Goal: Task Accomplishment & Management: Complete application form

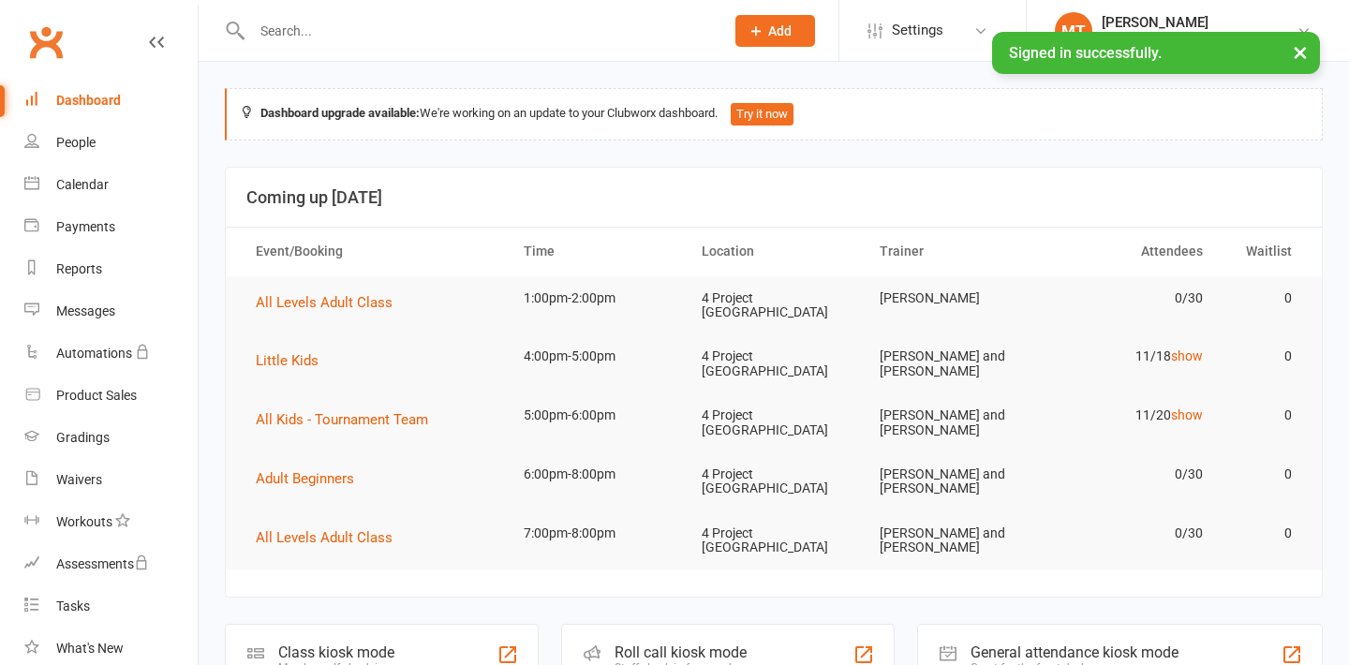
click at [355, 22] on input "text" at bounding box center [478, 31] width 465 height 26
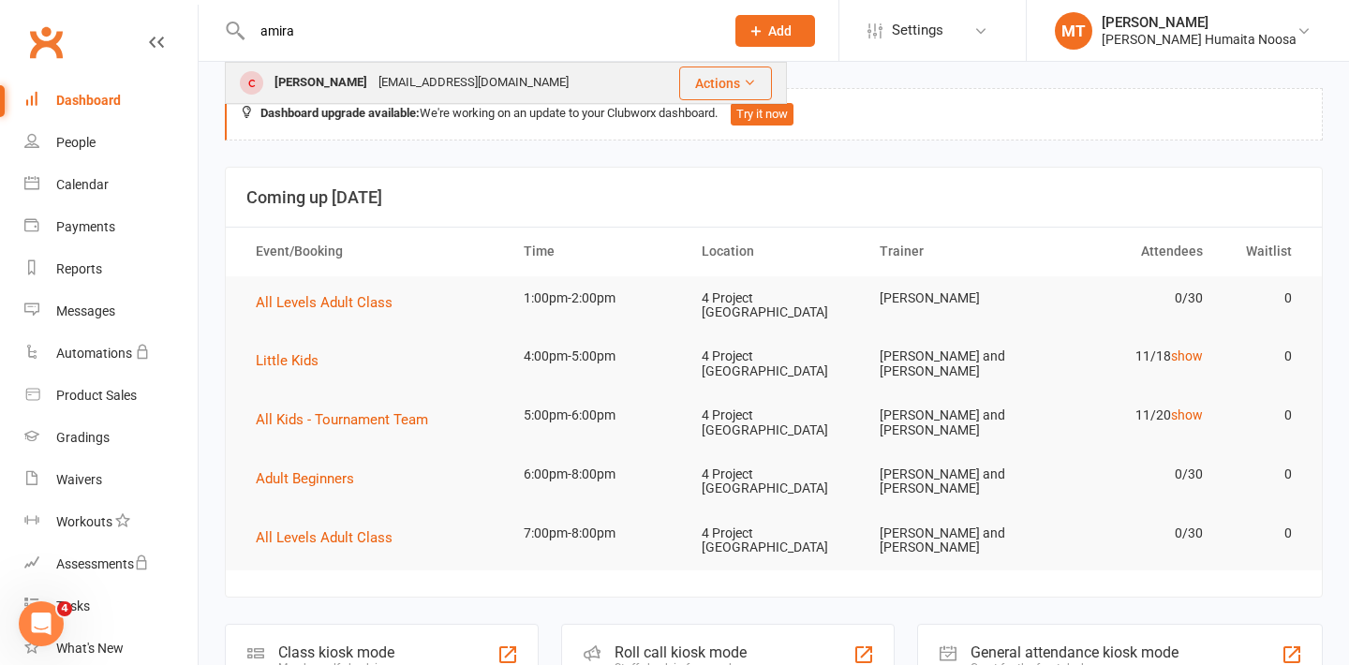
type input "amira"
click at [376, 70] on div "[EMAIL_ADDRESS][DOMAIN_NAME]" at bounding box center [473, 82] width 201 height 27
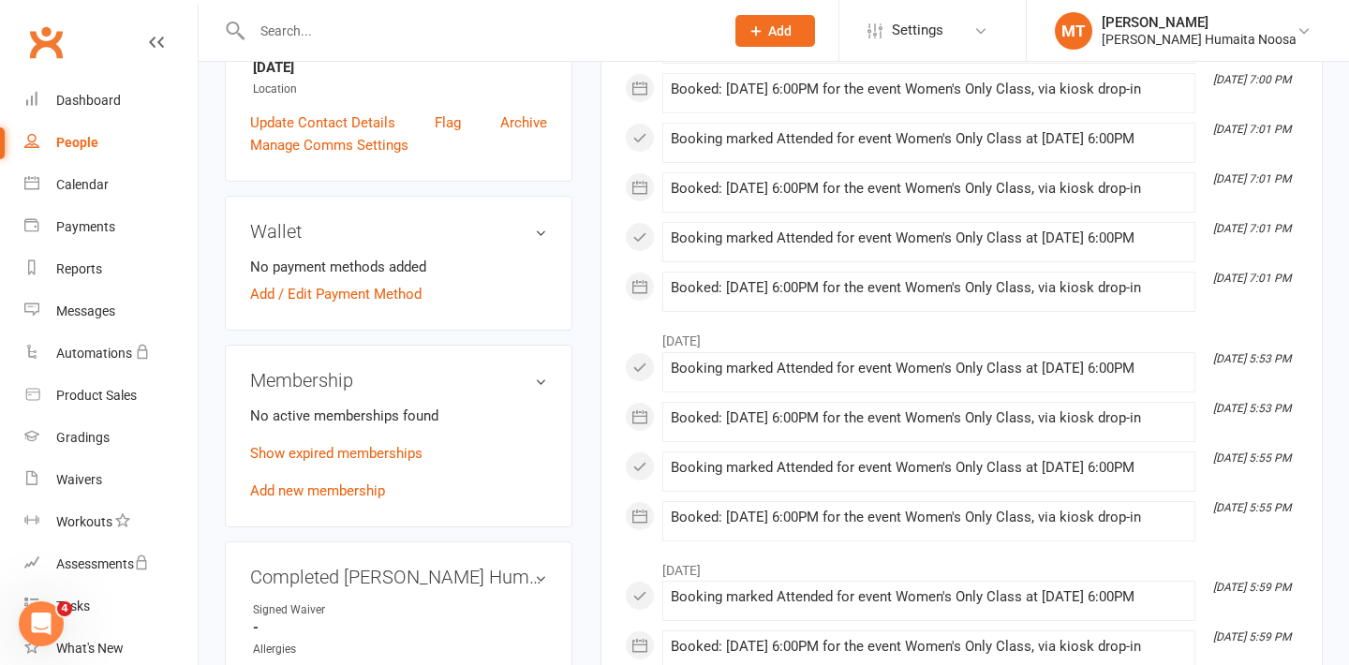
scroll to position [436, 0]
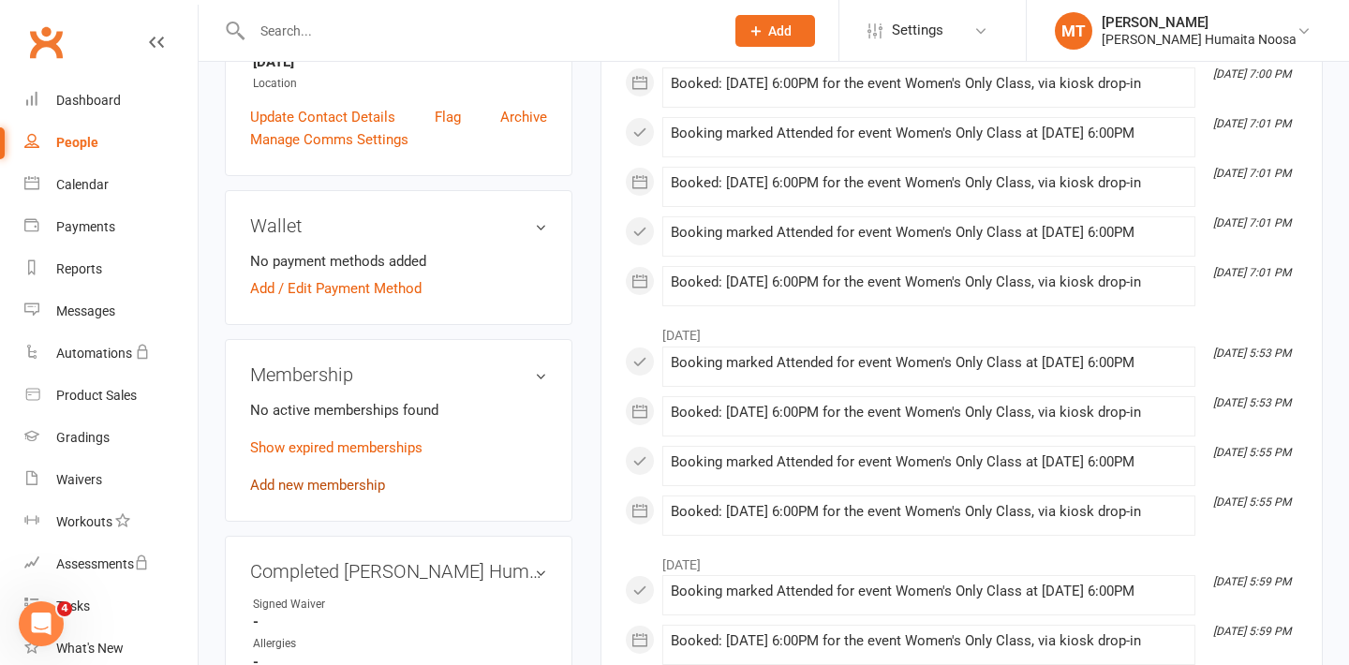
click at [315, 484] on link "Add new membership" at bounding box center [317, 485] width 135 height 17
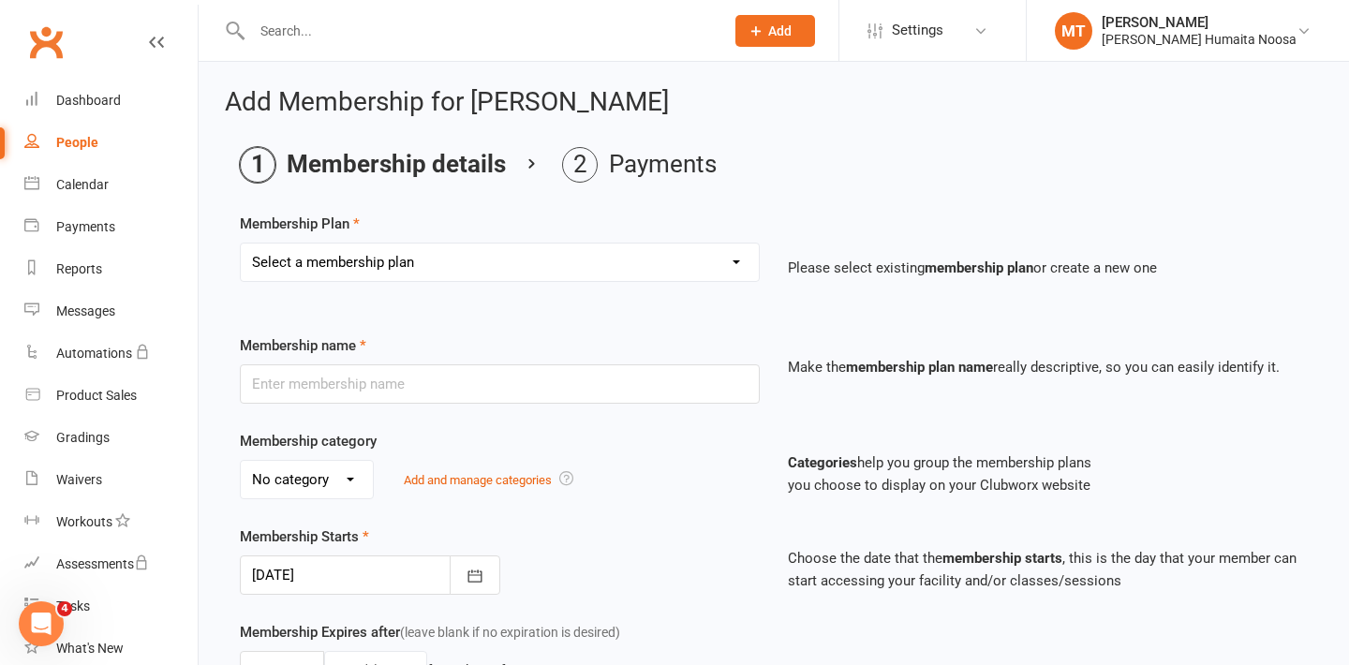
click at [341, 244] on select "Select a membership plan Create new Membership Plan 10 Class Pack 30 Class Pack…" at bounding box center [500, 262] width 518 height 37
select select "9"
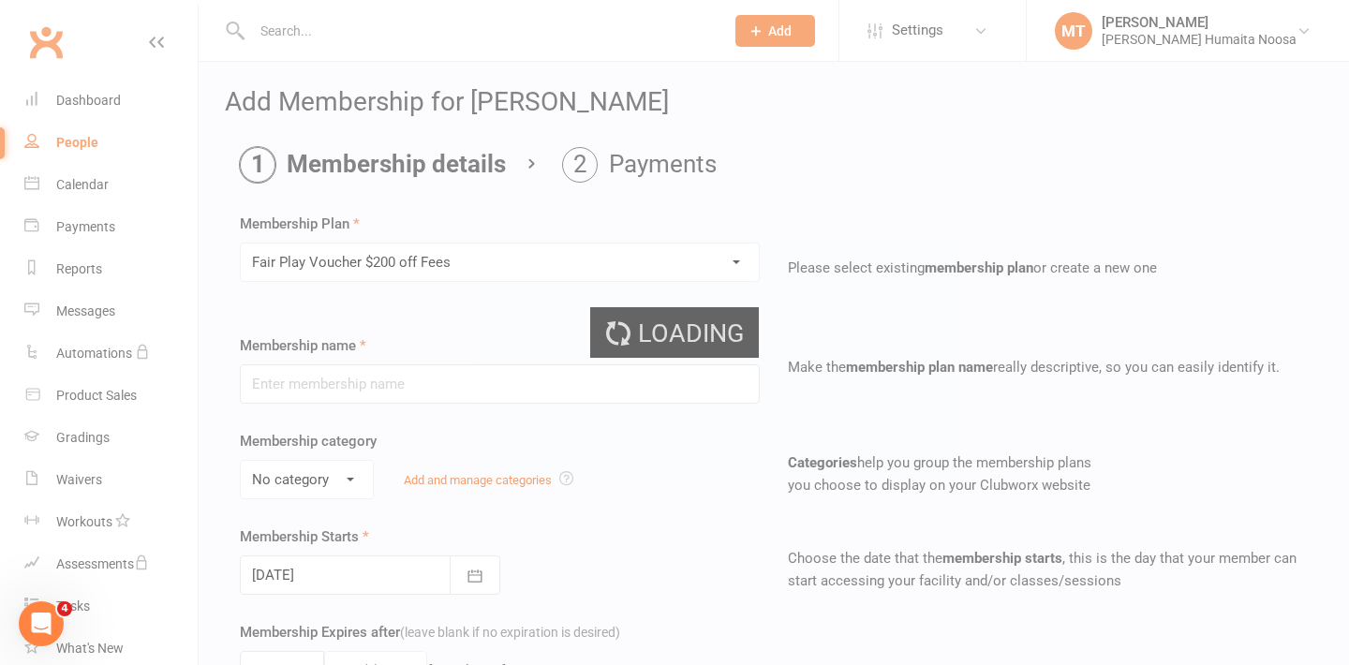
type input "Fair Play Voucher $200 off Fees"
type input "1"
type input "8"
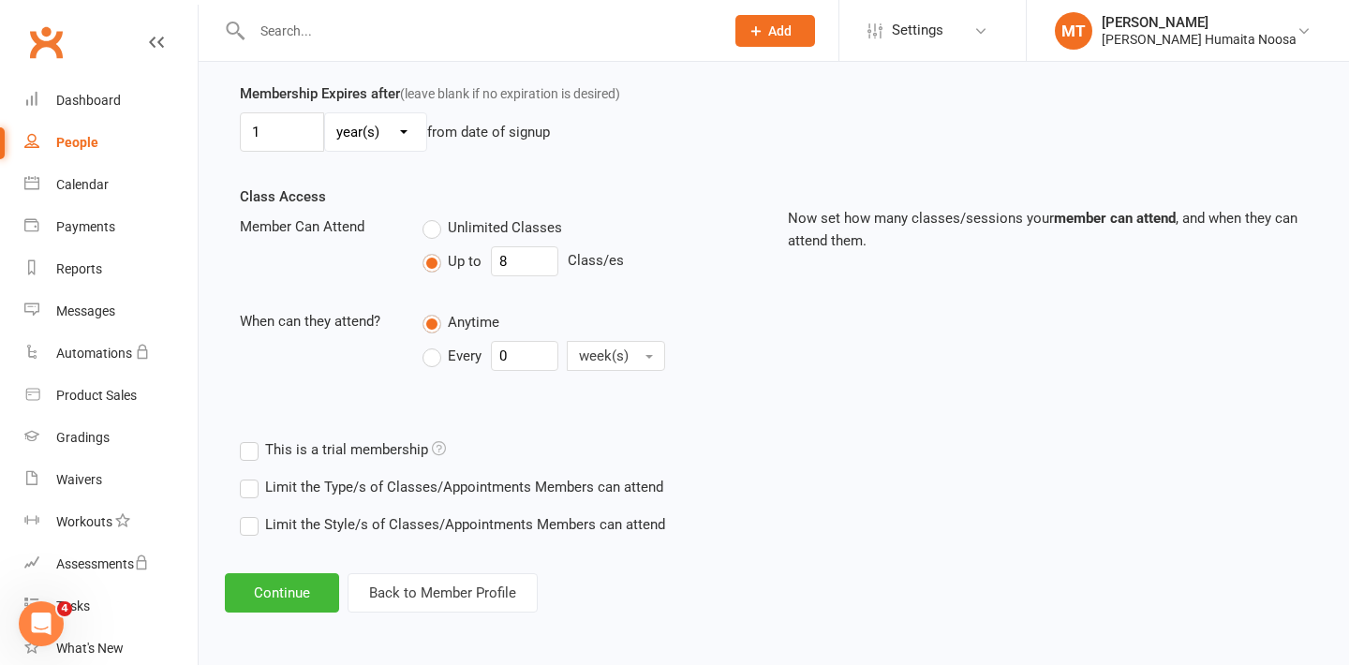
scroll to position [539, 0]
click at [267, 597] on button "Continue" at bounding box center [282, 591] width 114 height 39
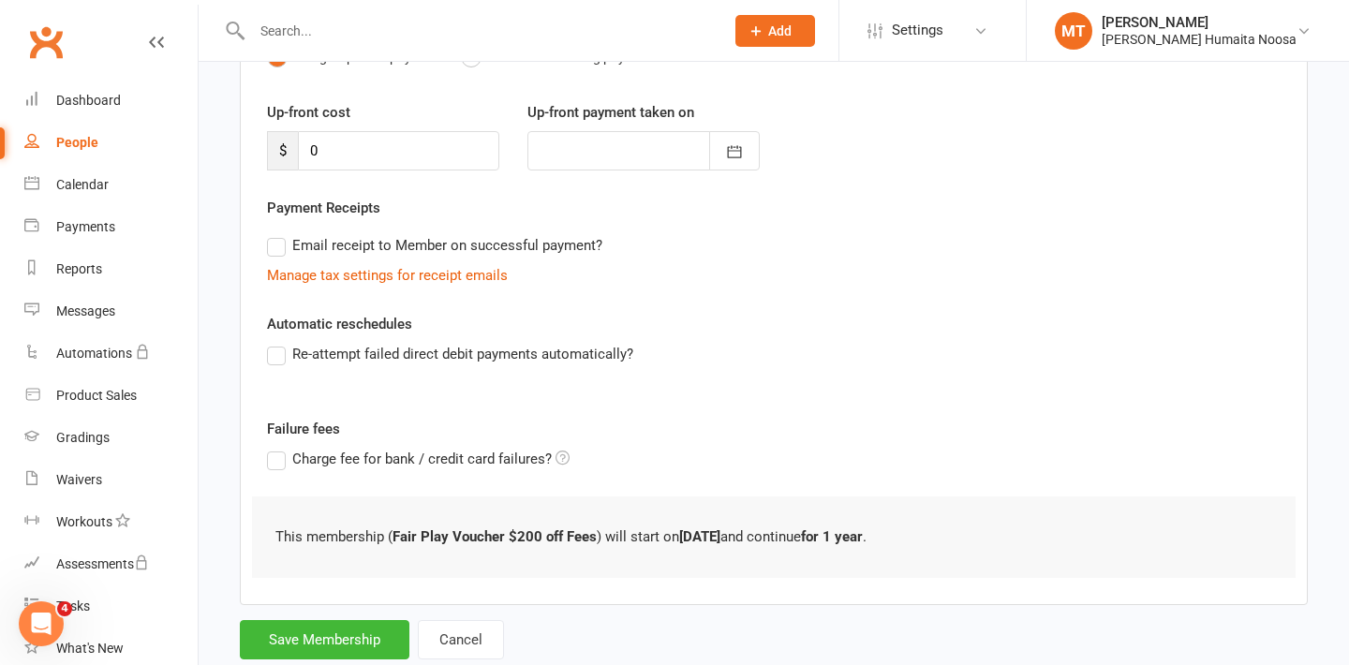
scroll to position [280, 0]
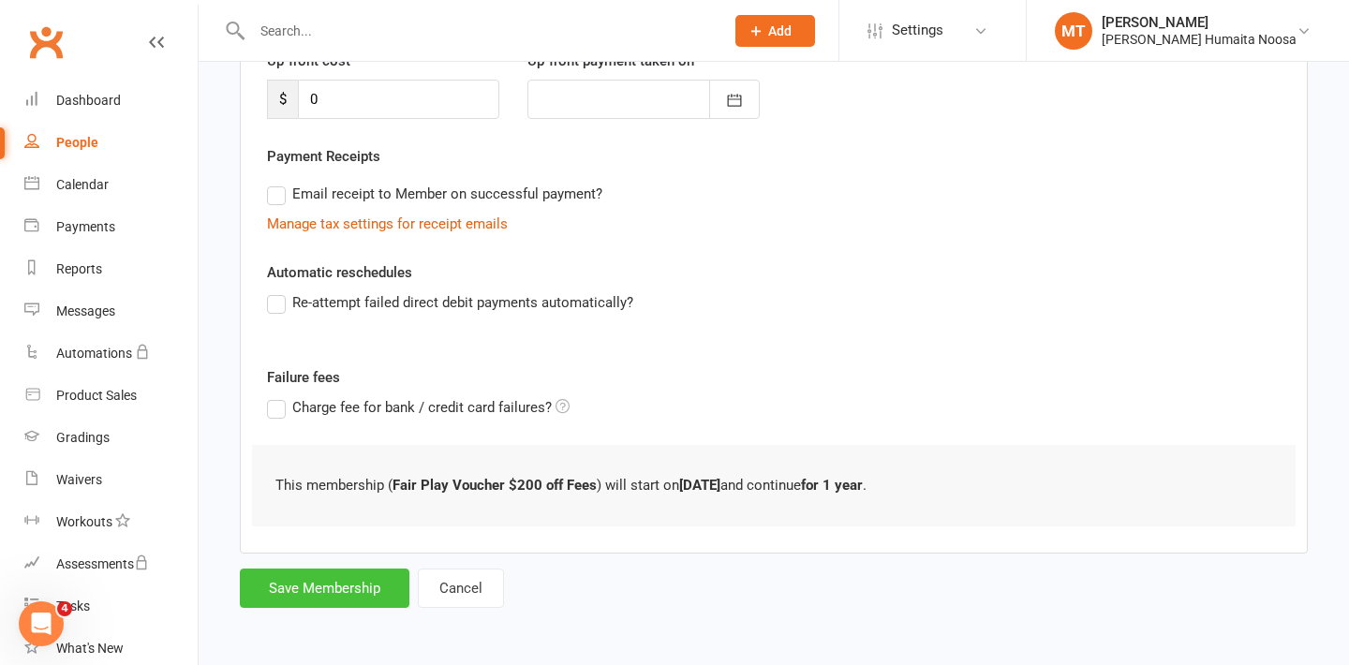
click at [297, 582] on button "Save Membership" at bounding box center [325, 587] width 170 height 39
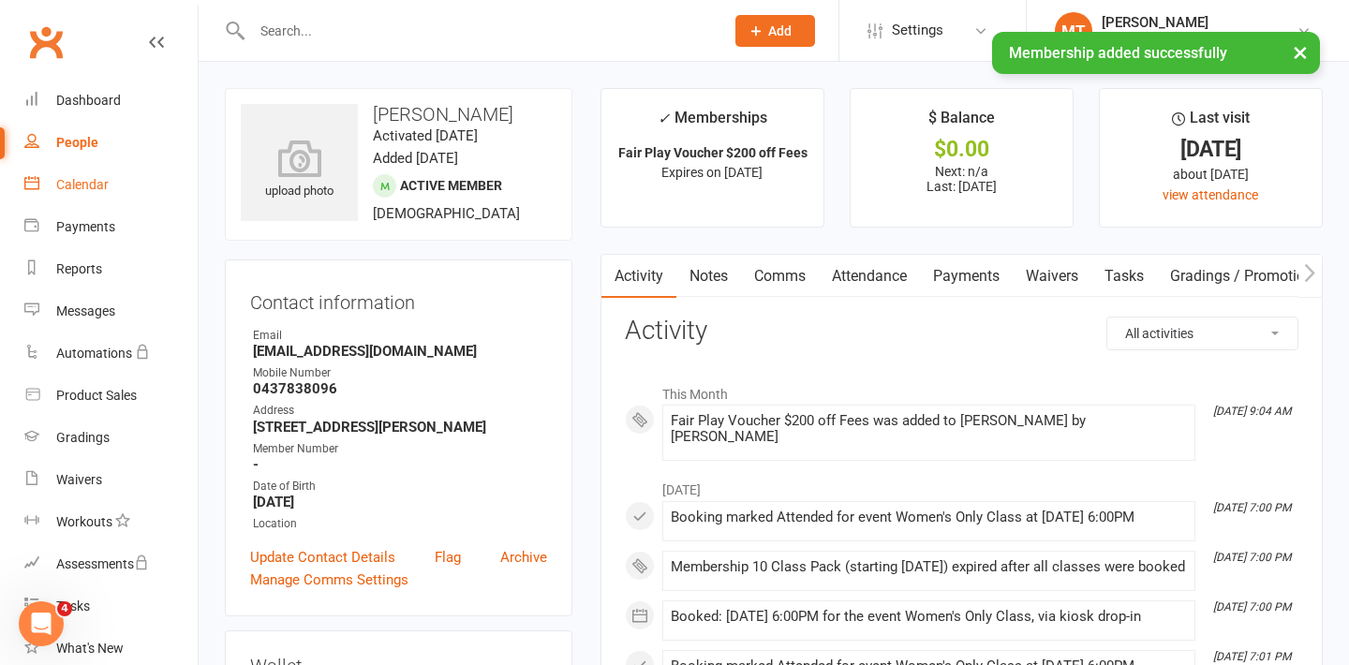
click at [66, 173] on link "Calendar" at bounding box center [110, 185] width 173 height 42
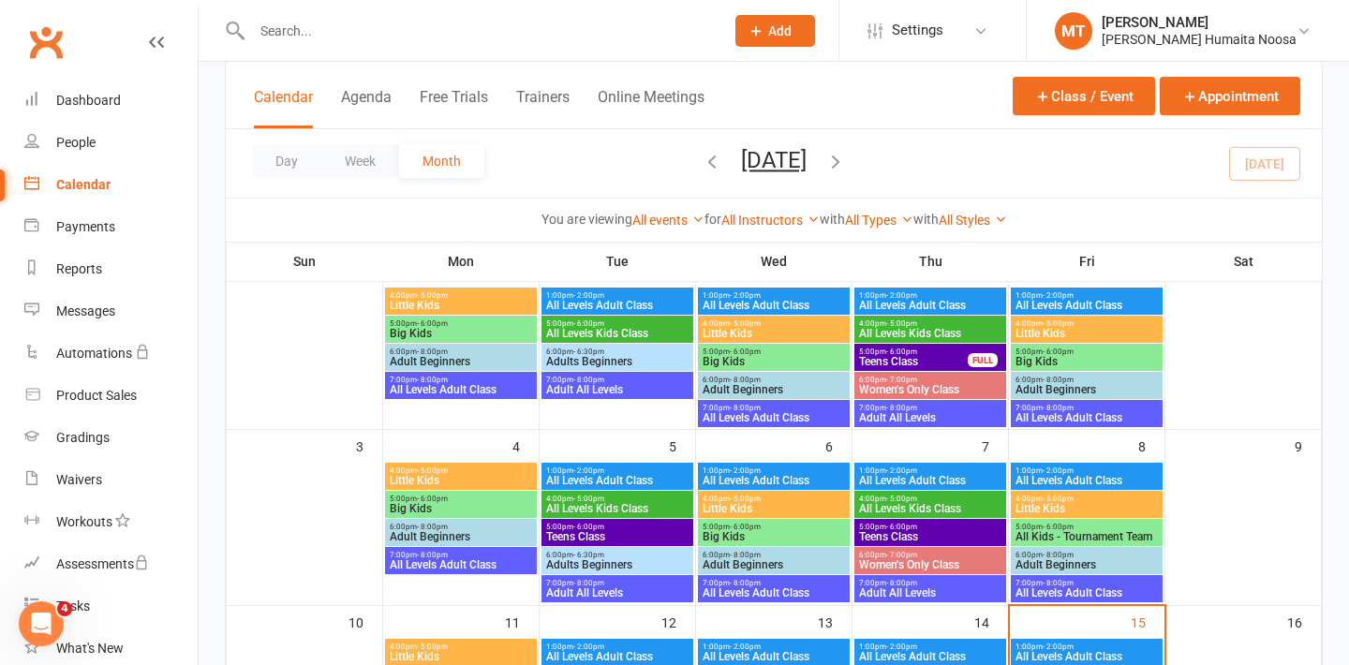
scroll to position [250, 0]
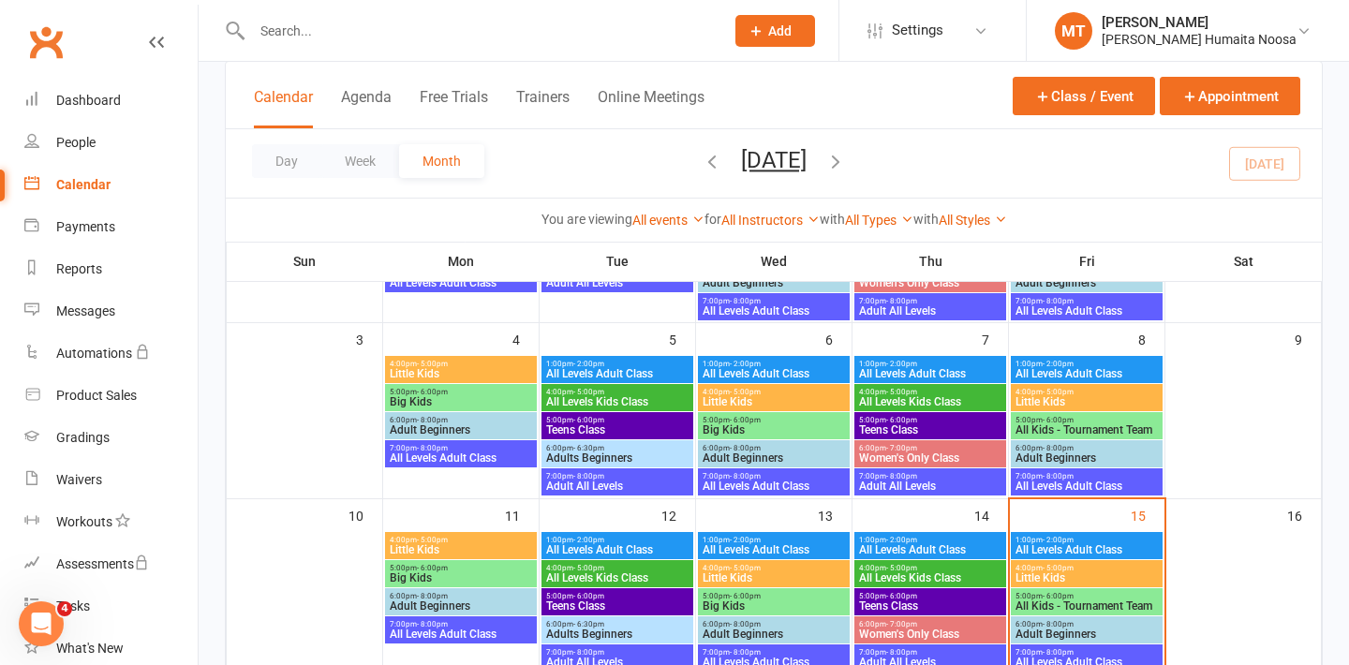
click at [908, 617] on div "6:00pm - 7:00pm Women's Only Class" at bounding box center [930, 629] width 152 height 27
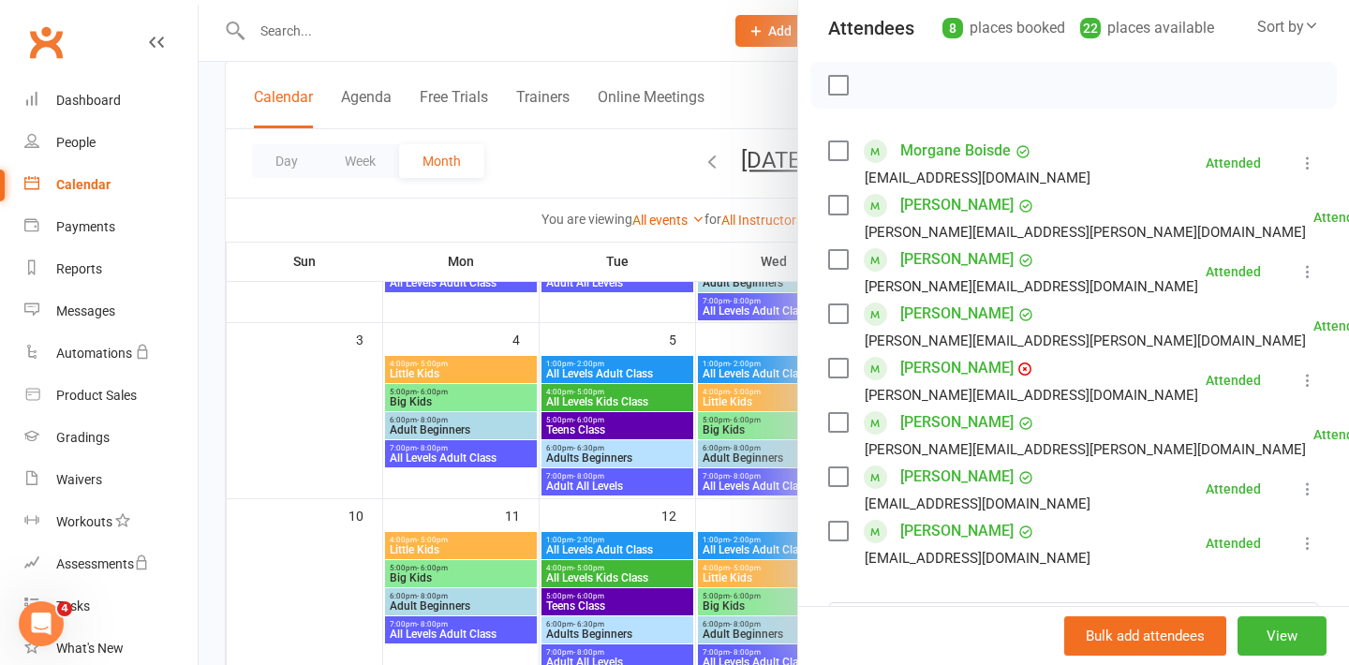
scroll to position [211, 0]
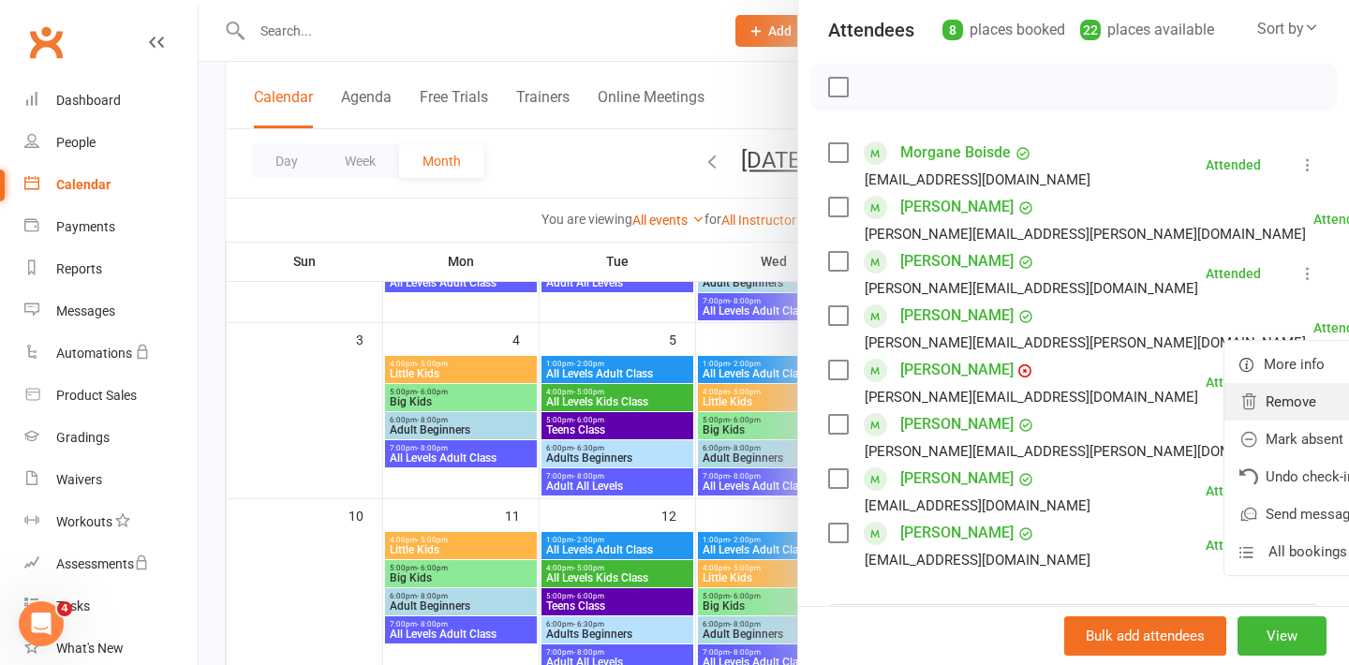
click at [1224, 386] on link "Remove" at bounding box center [1324, 401] width 201 height 37
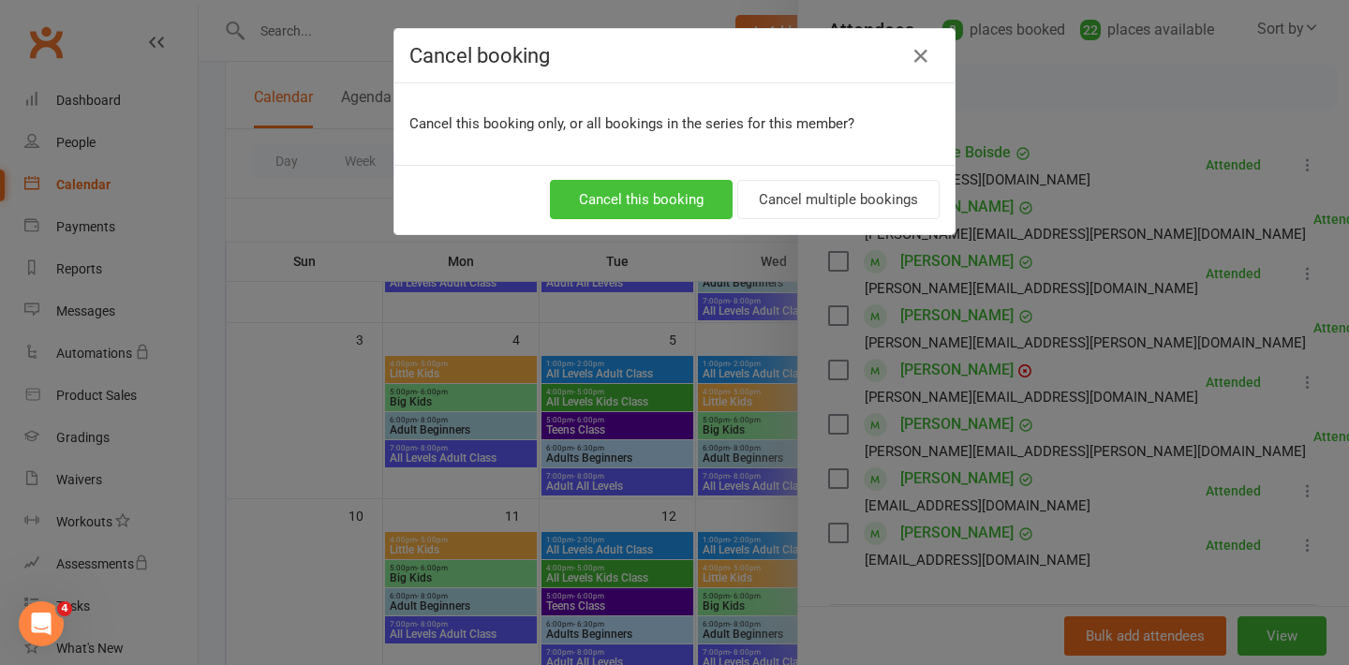
click at [689, 186] on button "Cancel this booking" at bounding box center [641, 199] width 183 height 39
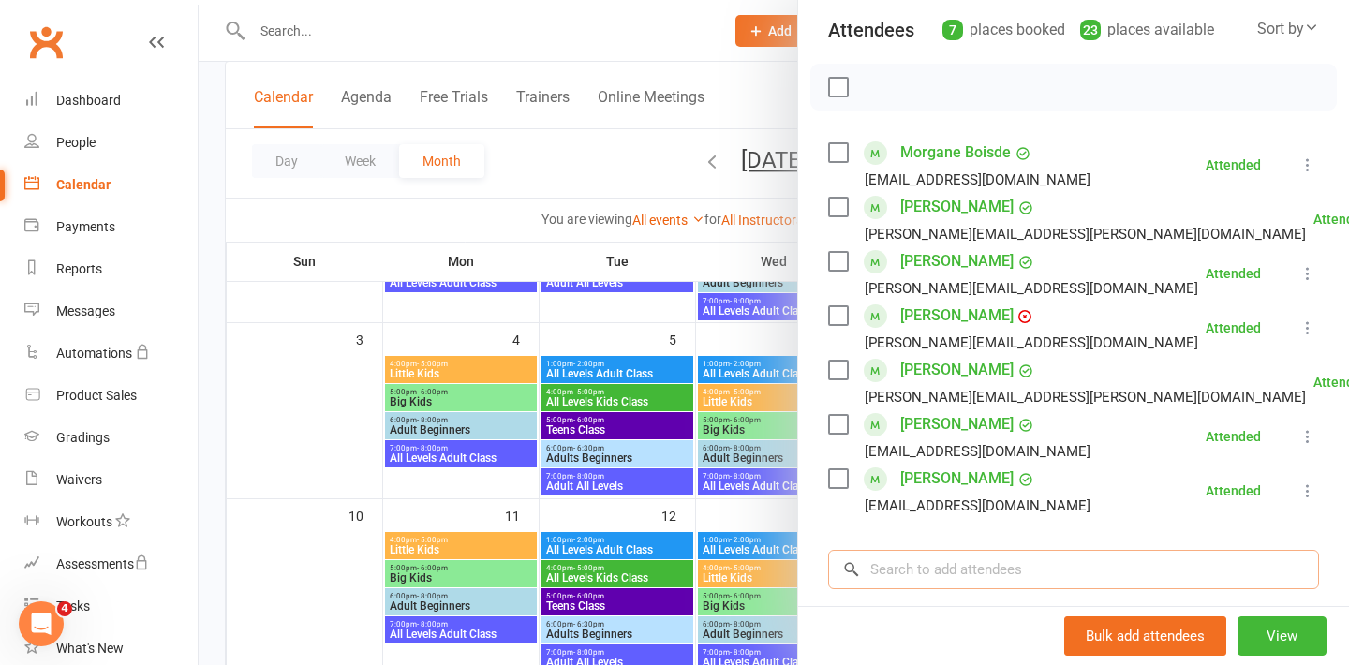
click at [878, 561] on input "search" at bounding box center [1073, 569] width 491 height 39
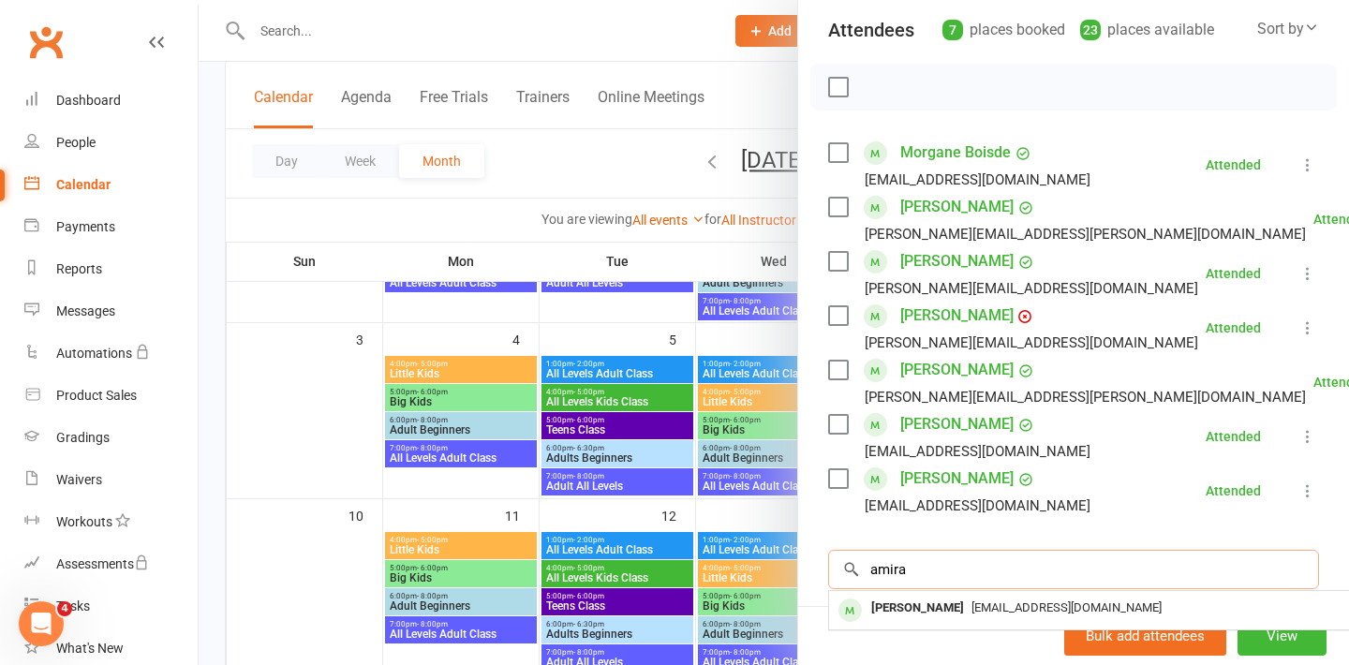
scroll to position [234, 0]
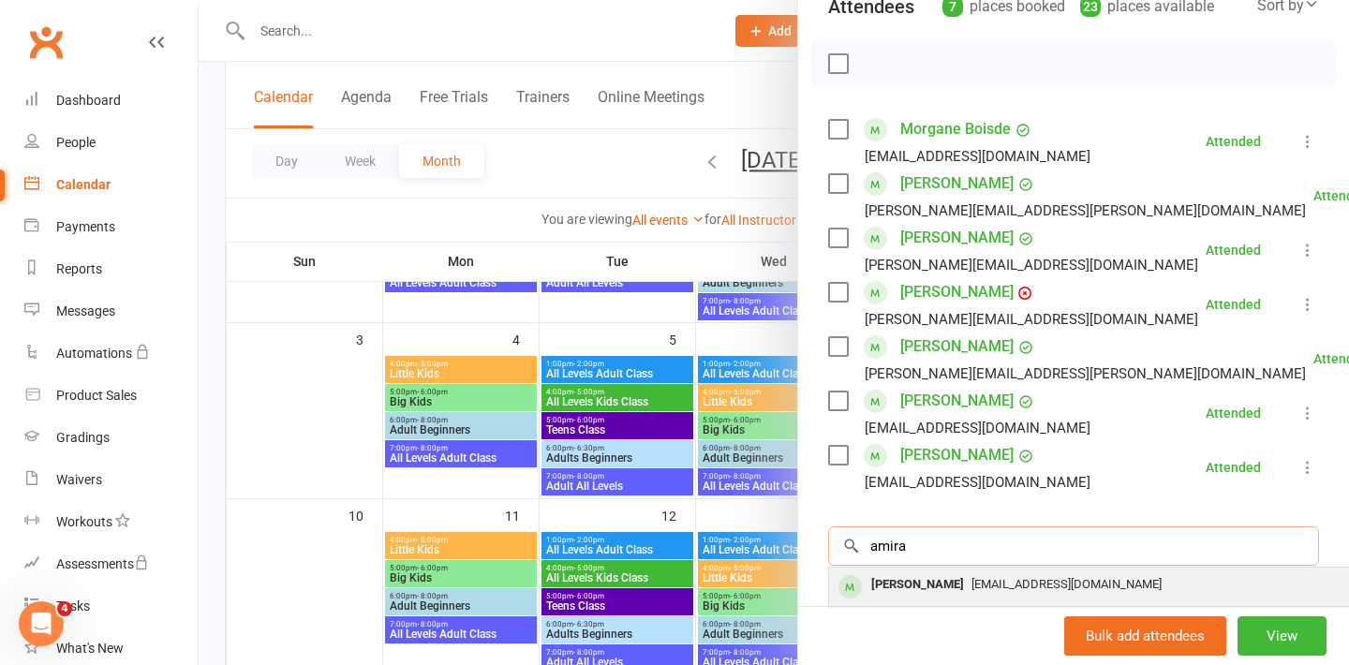
type input "amira"
click at [902, 592] on div "[PERSON_NAME]" at bounding box center [918, 584] width 108 height 27
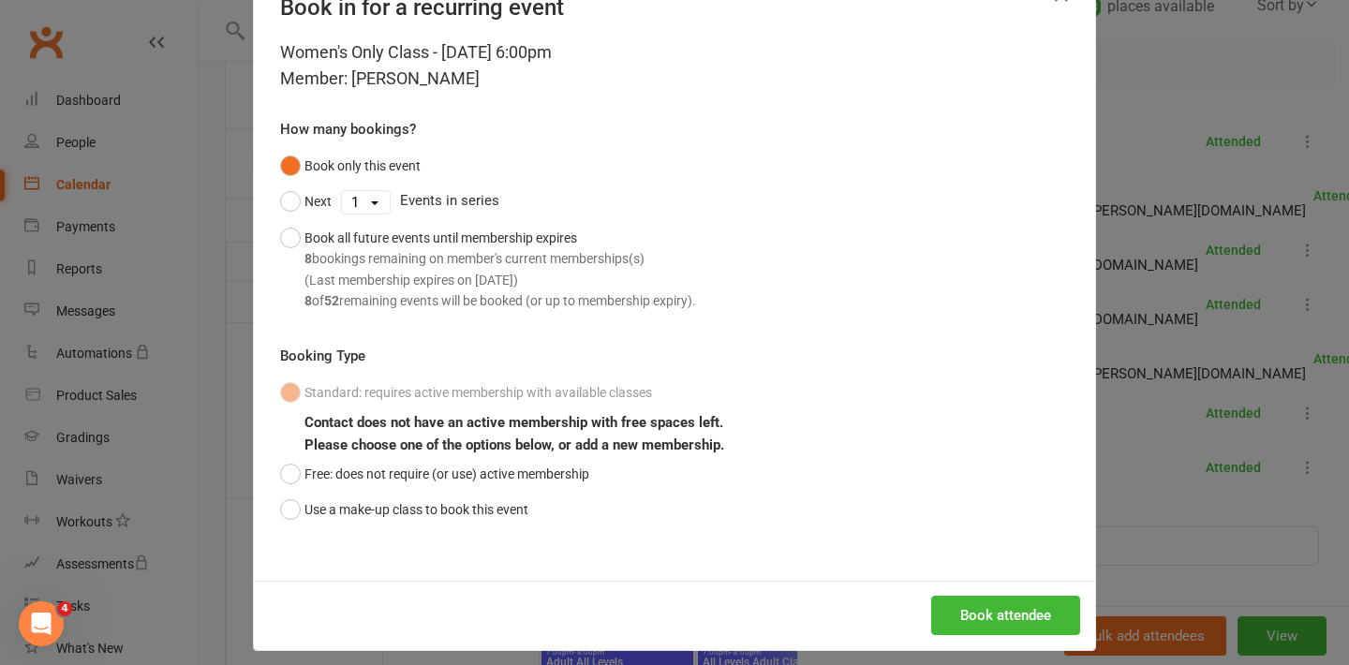
scroll to position [75, 0]
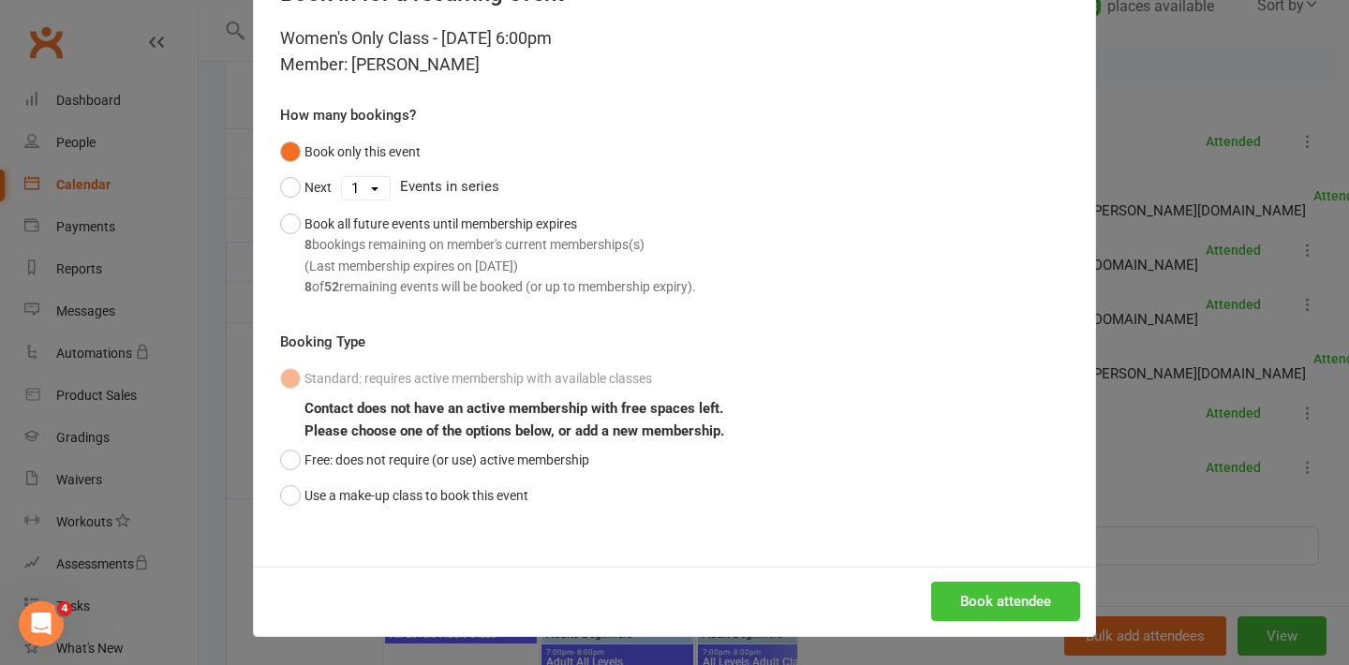
click at [975, 612] on button "Book attendee" at bounding box center [1005, 601] width 149 height 39
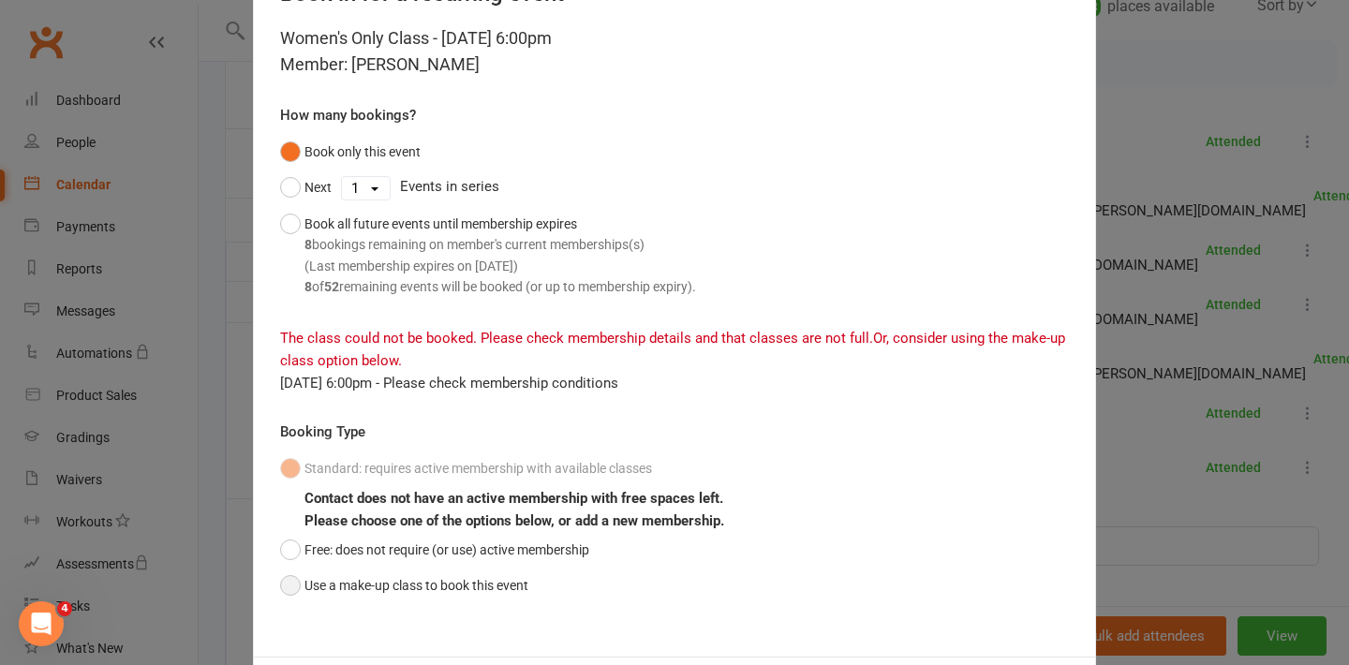
click at [357, 586] on button "Use a make-up class to book this event" at bounding box center [404, 586] width 248 height 36
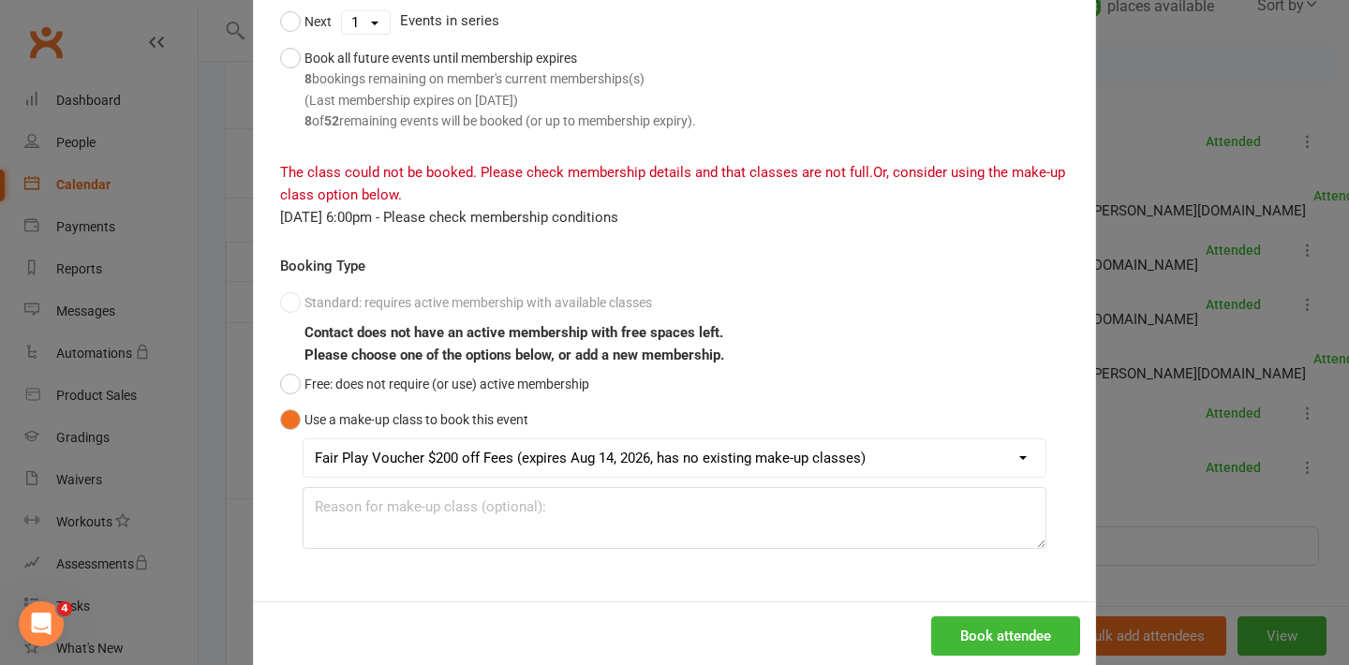
scroll to position [251, 0]
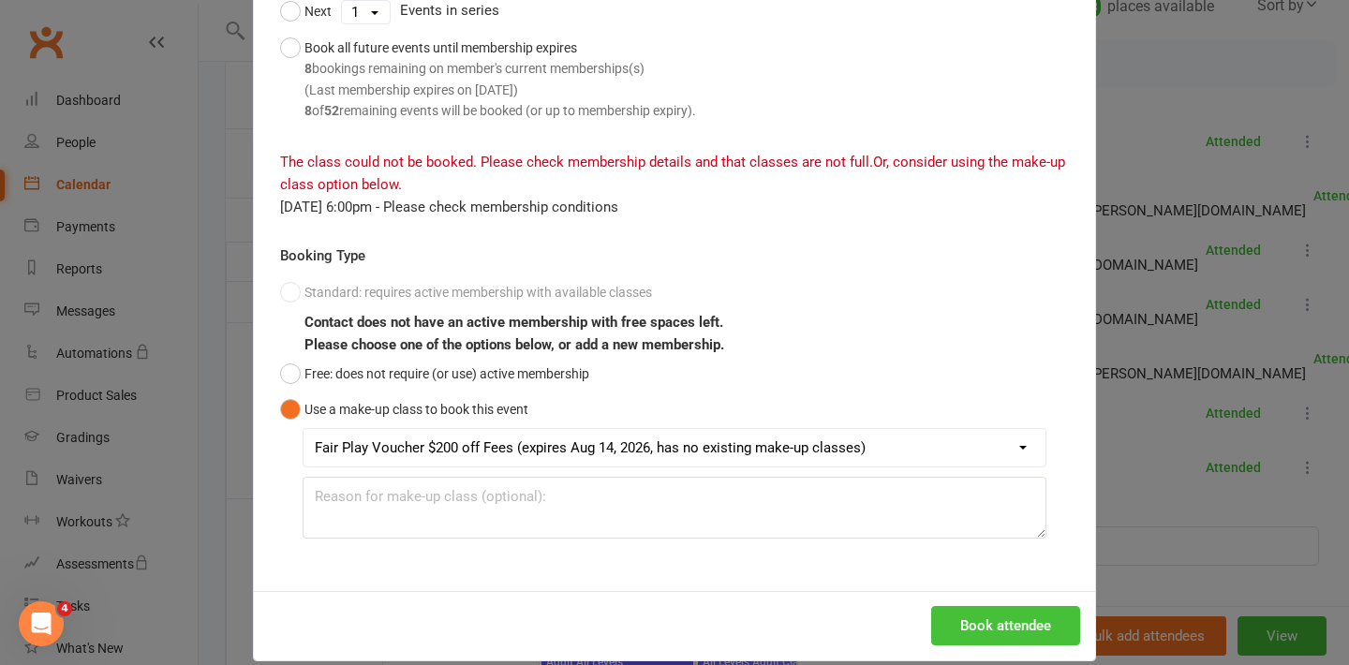
click at [965, 622] on button "Book attendee" at bounding box center [1005, 625] width 149 height 39
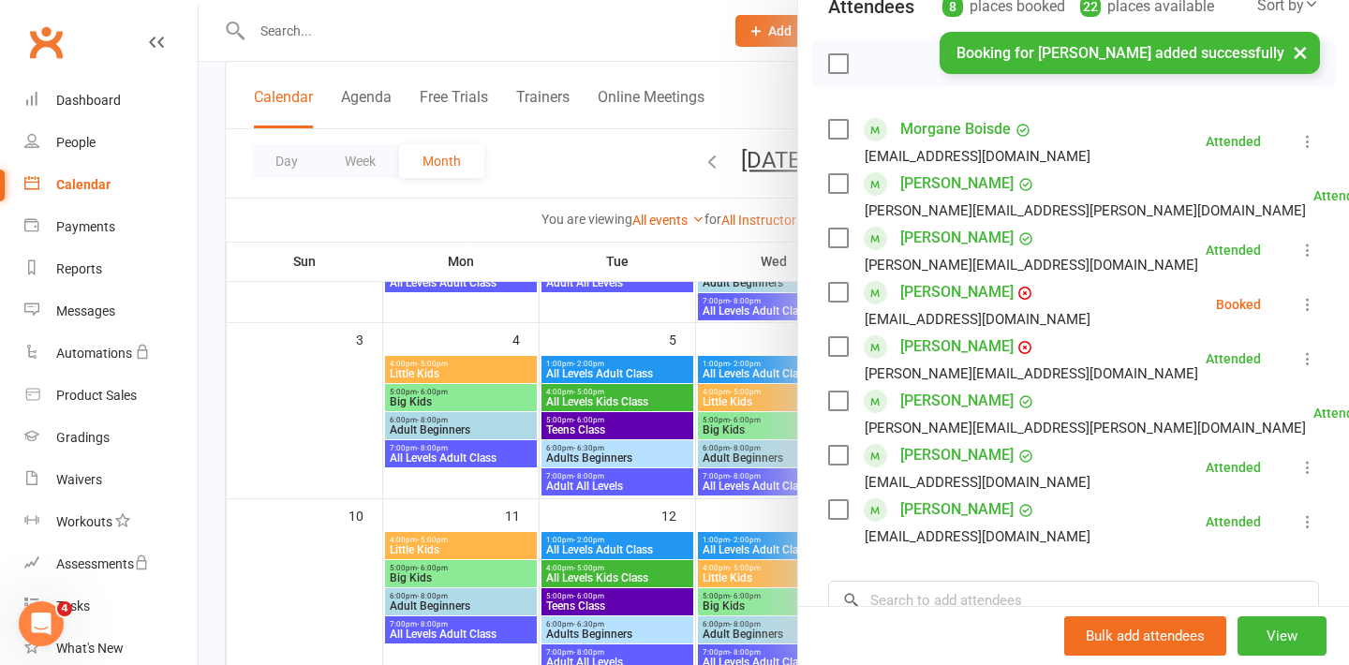
click at [1302, 297] on icon at bounding box center [1307, 304] width 19 height 19
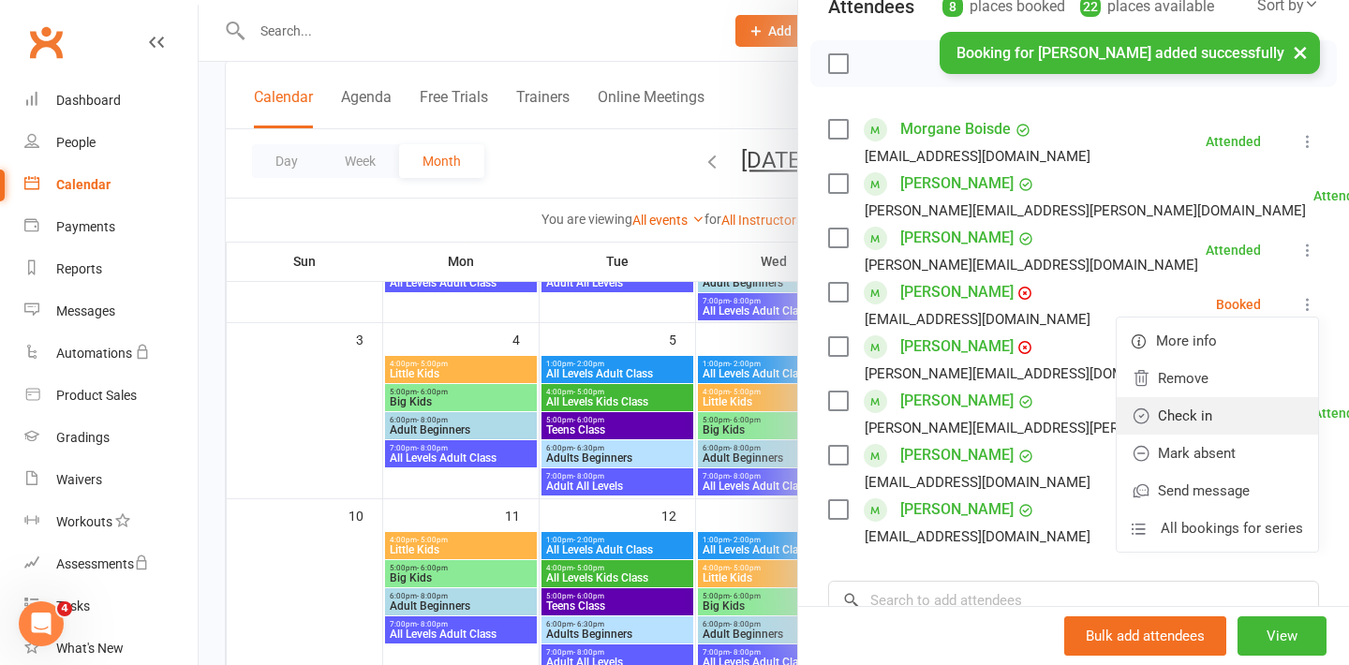
click at [1175, 416] on link "Check in" at bounding box center [1216, 415] width 201 height 37
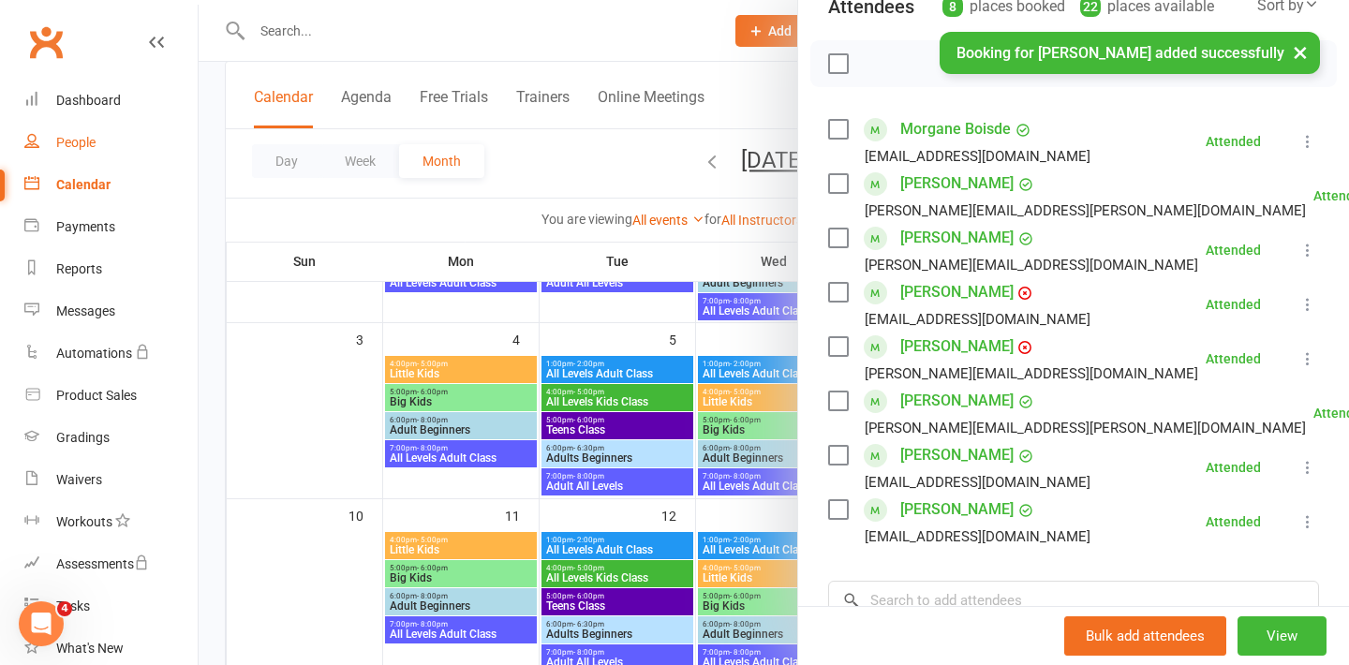
click at [59, 140] on div "People" at bounding box center [75, 142] width 39 height 15
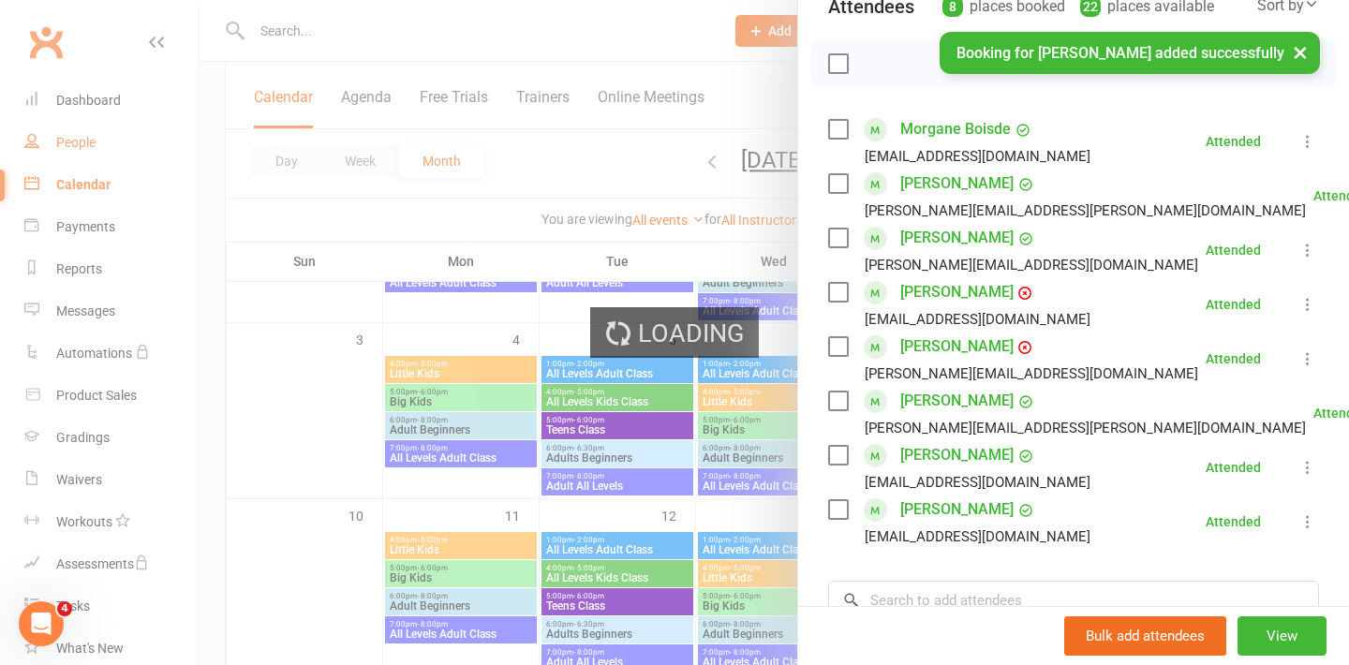
select select "100"
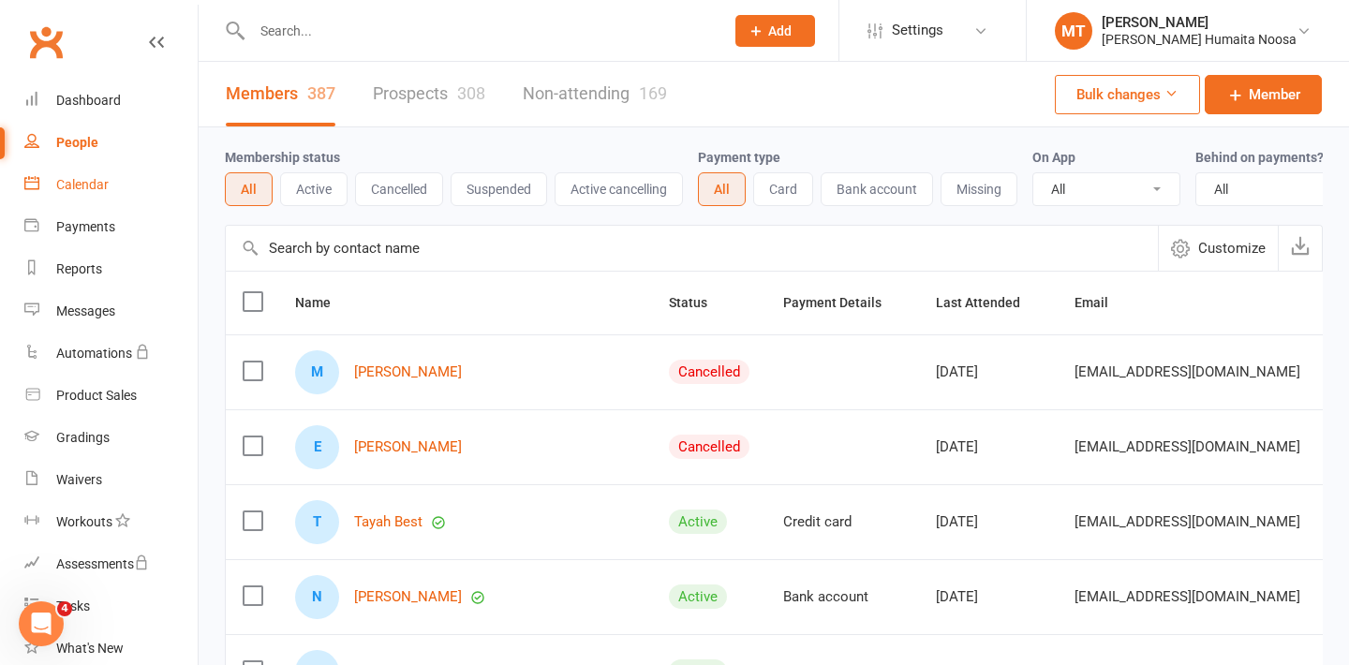
click at [72, 185] on div "Calendar" at bounding box center [82, 184] width 52 height 15
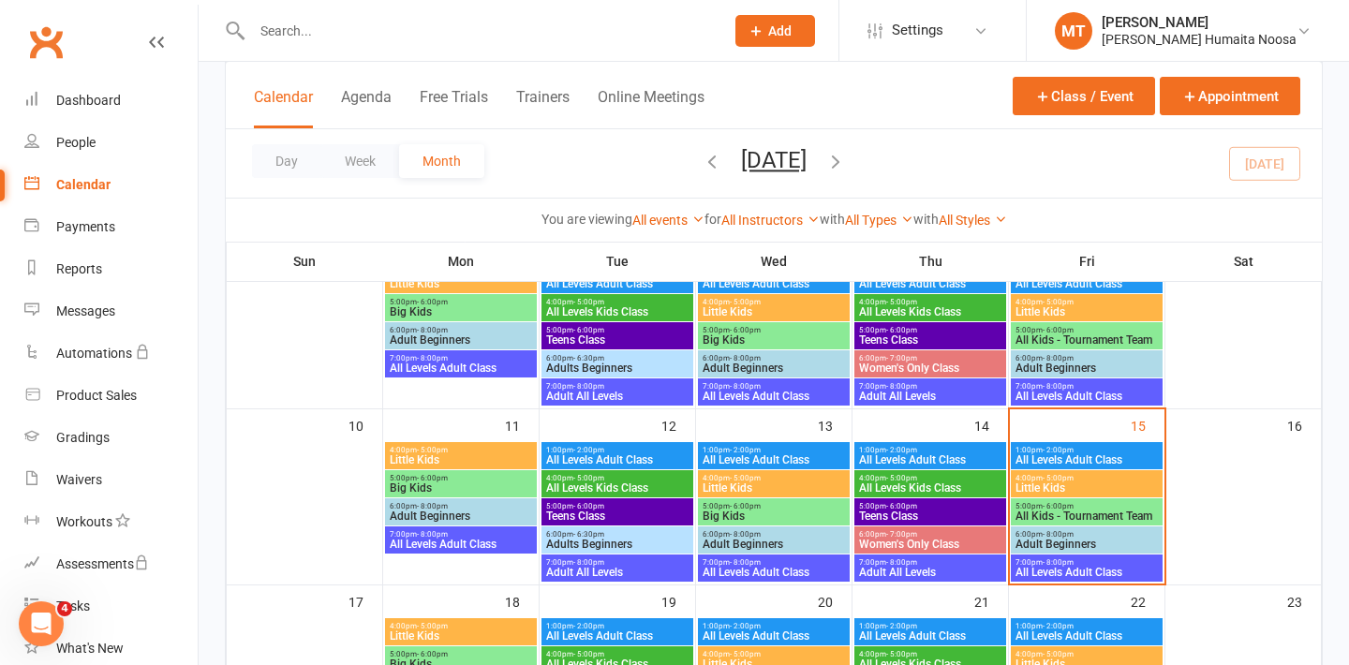
scroll to position [341, 0]
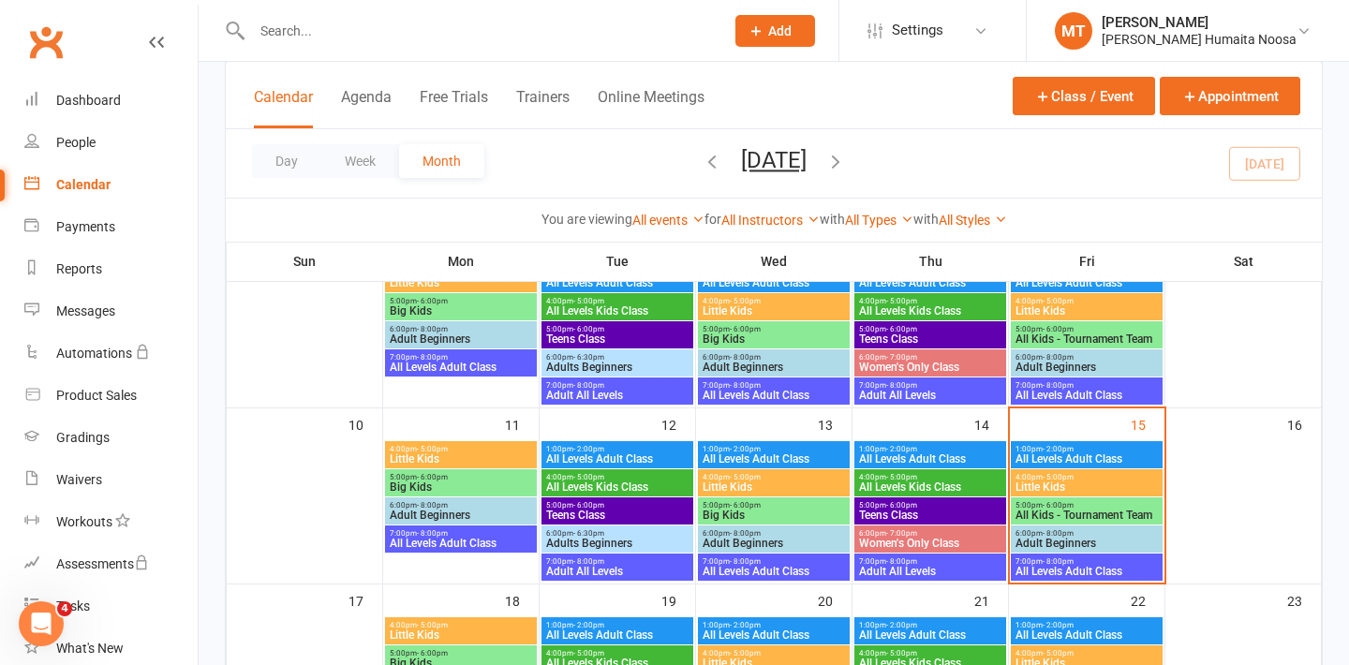
click at [903, 481] on span "All Levels Kids Class" at bounding box center [930, 486] width 144 height 11
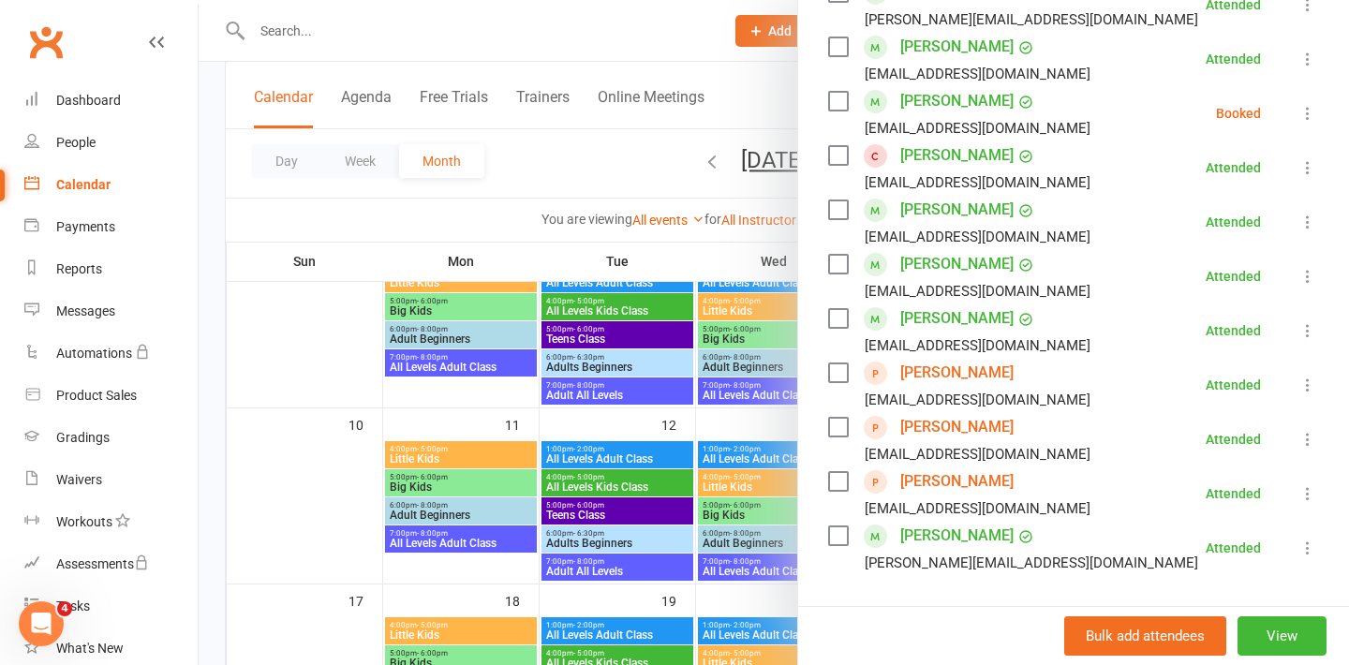
scroll to position [481, 0]
click at [931, 373] on link "[PERSON_NAME]" at bounding box center [956, 371] width 113 height 30
